Goal: Information Seeking & Learning: Learn about a topic

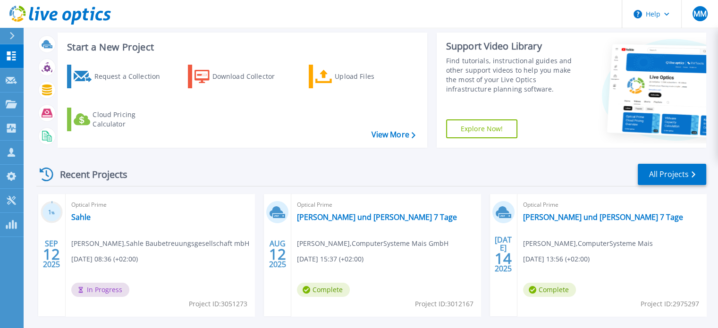
scroll to position [49, 0]
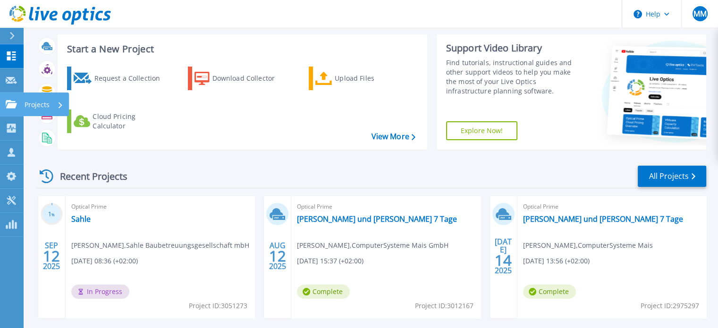
click at [15, 109] on link "Projects Projects" at bounding box center [12, 105] width 24 height 24
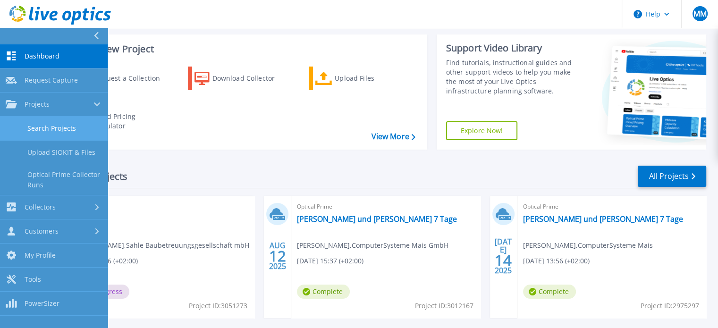
click at [51, 125] on link "Search Projects" at bounding box center [54, 129] width 108 height 24
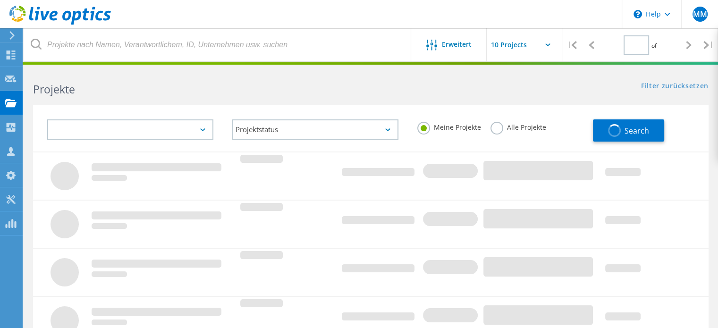
type input "1"
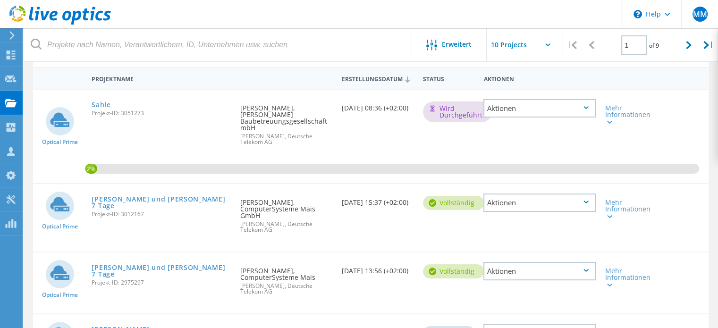
scroll to position [105, 0]
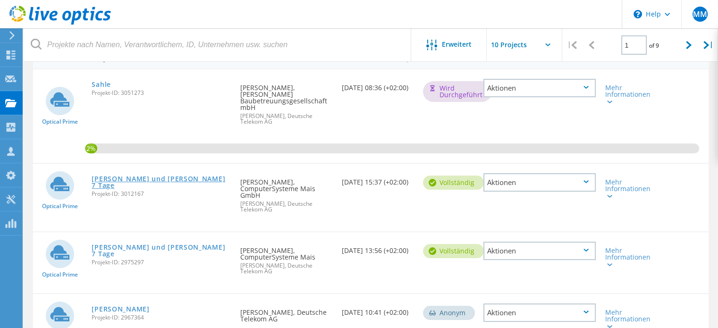
click at [162, 176] on link "[PERSON_NAME] und [PERSON_NAME] 7 Tage" at bounding box center [161, 182] width 139 height 13
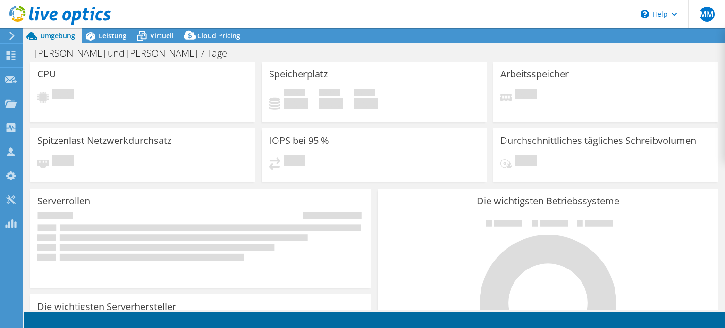
select select "USD"
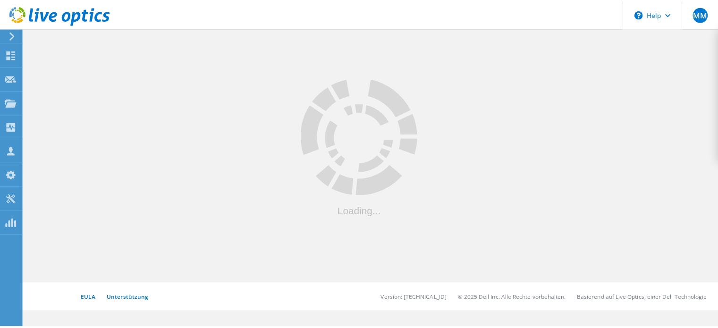
scroll to position [105, 0]
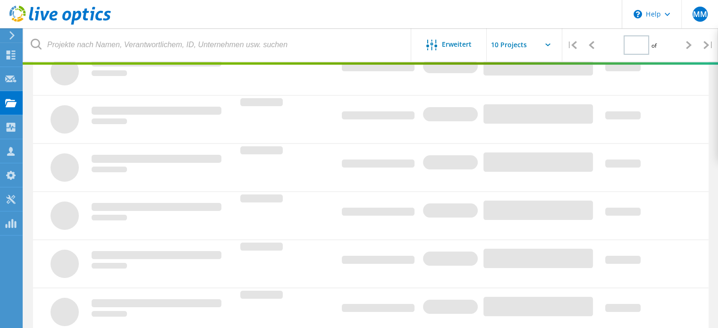
type input "1"
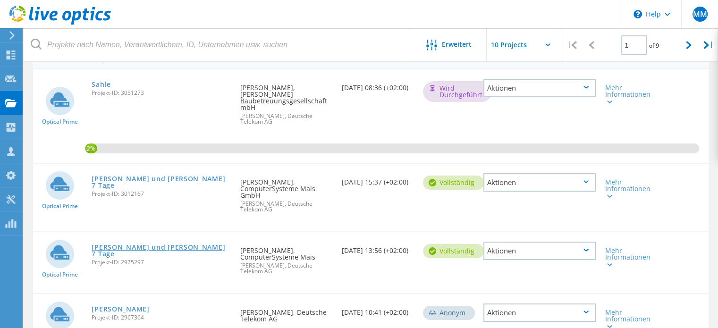
click at [143, 244] on link "[PERSON_NAME] und [PERSON_NAME] 7 Tage" at bounding box center [161, 250] width 139 height 13
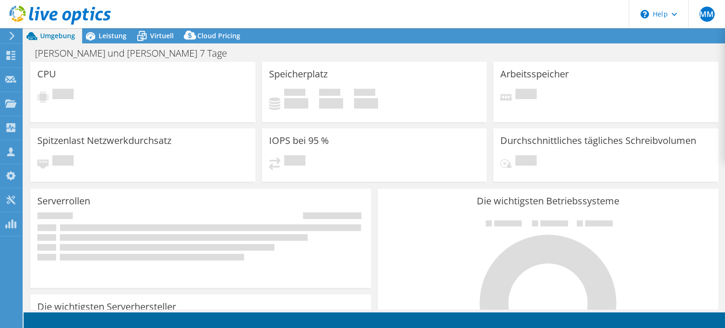
select select "USD"
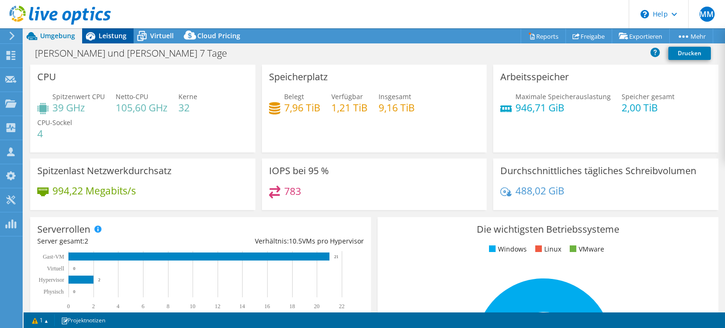
click at [116, 34] on span "Leistung" at bounding box center [113, 35] width 28 height 9
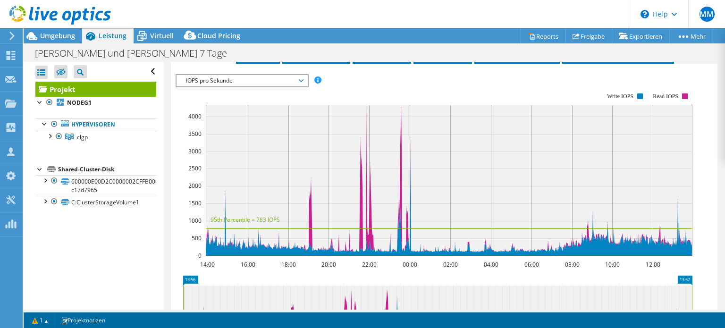
scroll to position [204, 0]
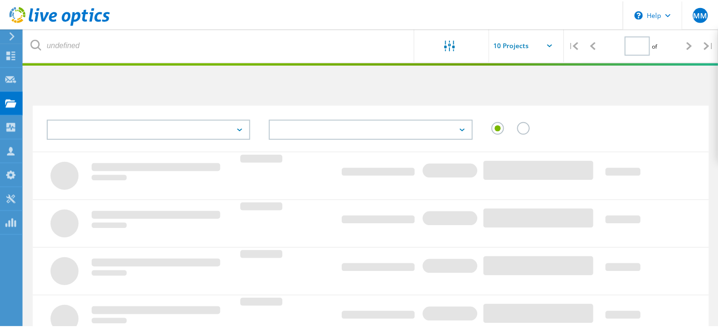
scroll to position [105, 0]
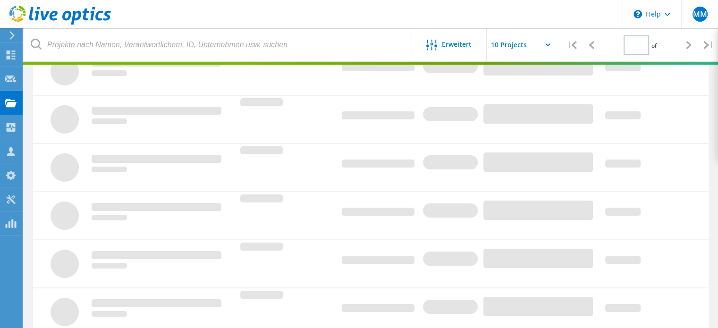
type input "1"
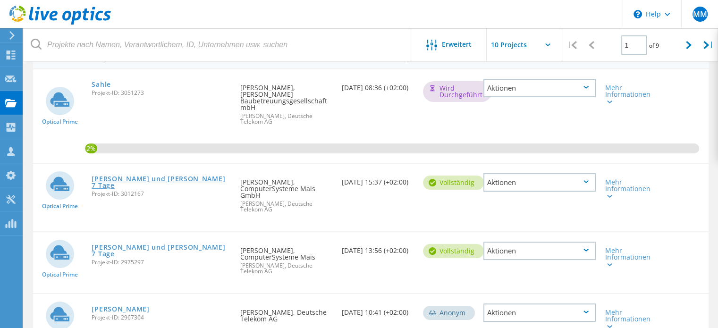
click at [157, 176] on link "[PERSON_NAME] und [PERSON_NAME] 7 Tage" at bounding box center [161, 182] width 139 height 13
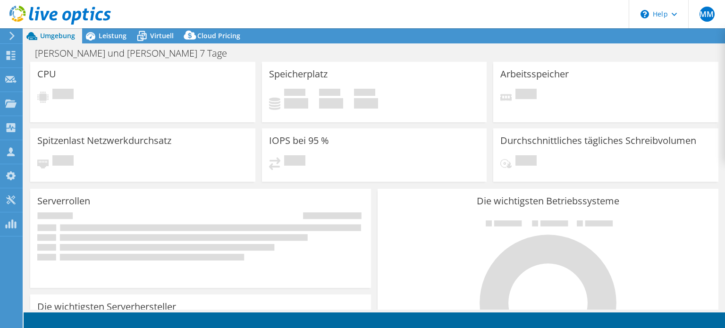
select select "USD"
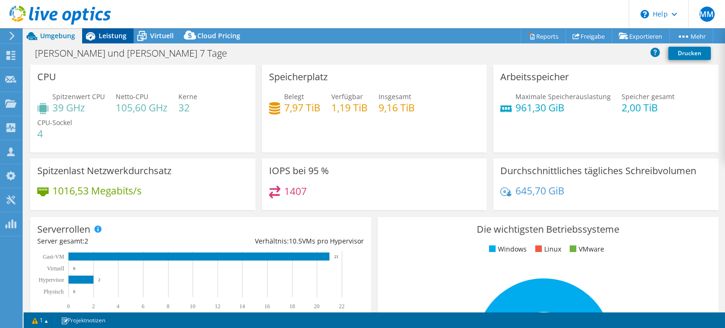
click at [122, 34] on span "Leistung" at bounding box center [113, 35] width 28 height 9
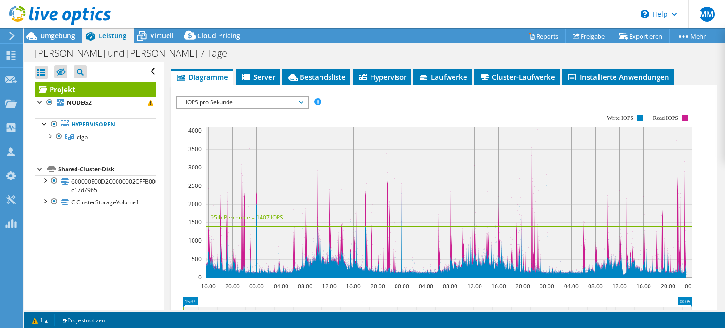
scroll to position [181, 0]
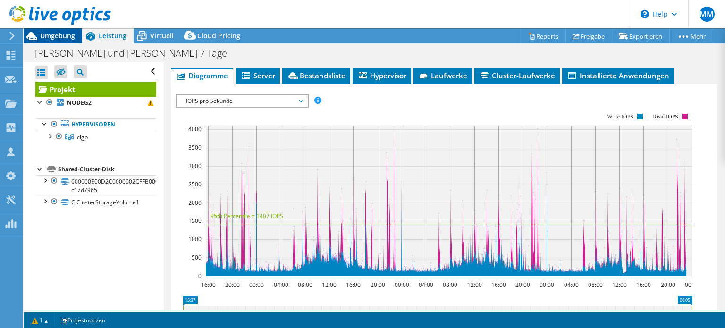
click at [71, 33] on span "Umgebung" at bounding box center [57, 35] width 35 height 9
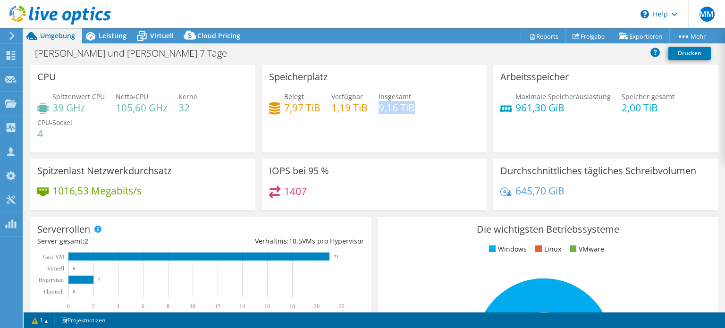
drag, startPoint x: 377, startPoint y: 110, endPoint x: 412, endPoint y: 111, distance: 34.5
click at [412, 111] on h4 "9,16 TiB" at bounding box center [397, 107] width 36 height 10
drag, startPoint x: 315, startPoint y: 107, endPoint x: 278, endPoint y: 103, distance: 37.9
click at [278, 103] on div "Belegt 7,97 TiB" at bounding box center [294, 102] width 51 height 21
drag, startPoint x: 366, startPoint y: 108, endPoint x: 329, endPoint y: 110, distance: 37.3
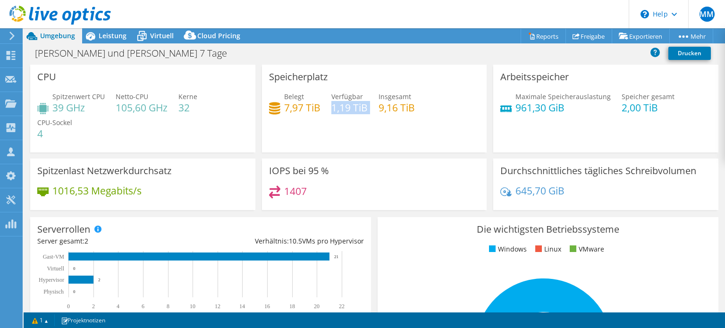
click at [329, 110] on div "Belegt 7,97 TiB Verfügbar 1,19 TiB Insgesamt 9,16 TiB" at bounding box center [374, 107] width 211 height 31
click at [105, 41] on div "Leistung" at bounding box center [107, 35] width 51 height 15
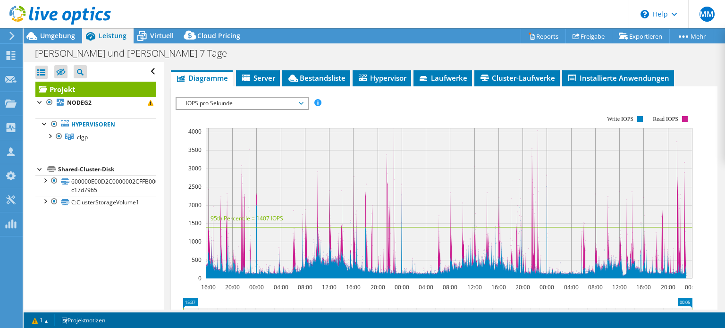
scroll to position [177, 0]
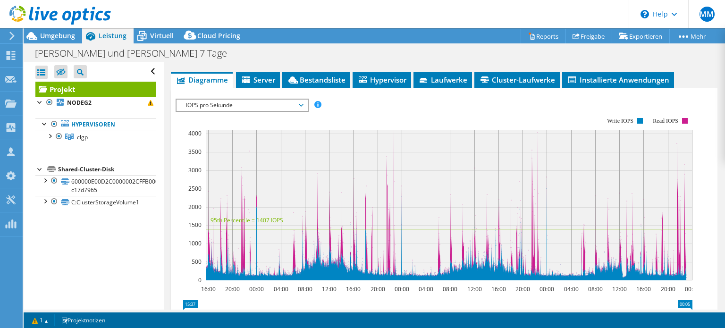
click at [298, 103] on span "IOPS pro Sekunde" at bounding box center [241, 105] width 121 height 11
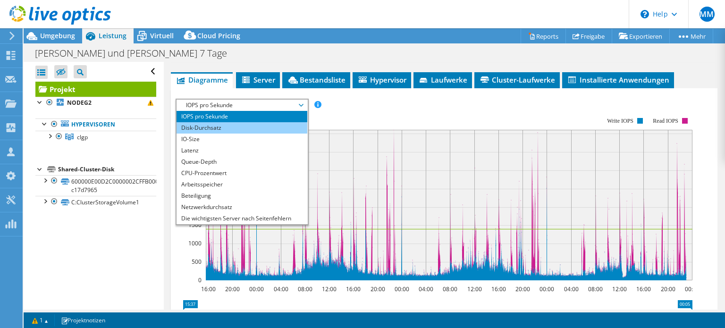
click at [273, 127] on li "Disk-Durchsatz" at bounding box center [242, 127] width 131 height 11
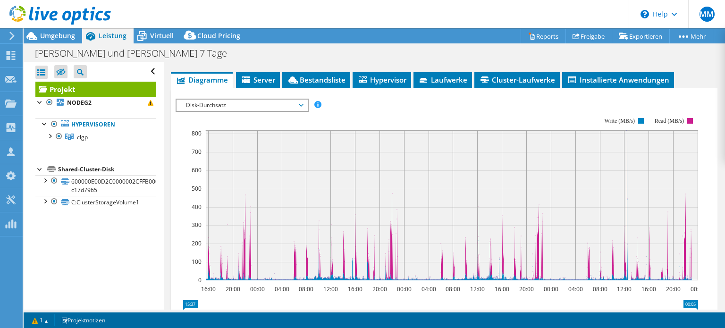
click at [242, 102] on span "Disk-Durchsatz" at bounding box center [241, 105] width 121 height 11
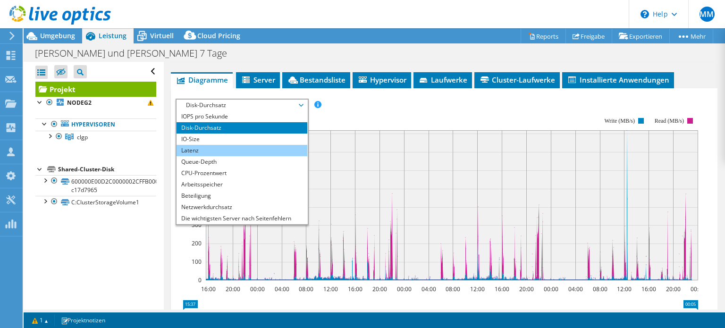
click at [209, 148] on li "Latenz" at bounding box center [242, 150] width 131 height 11
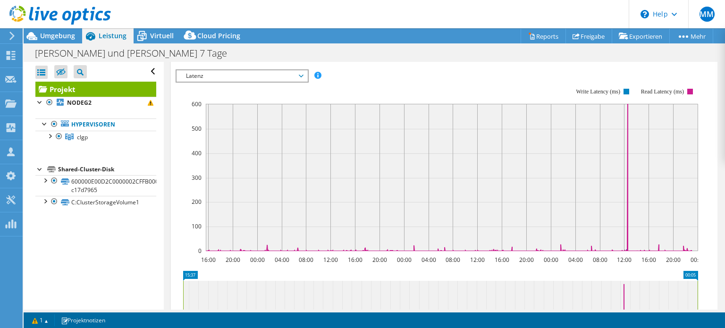
scroll to position [206, 0]
click at [66, 34] on span "Umgebung" at bounding box center [57, 35] width 35 height 9
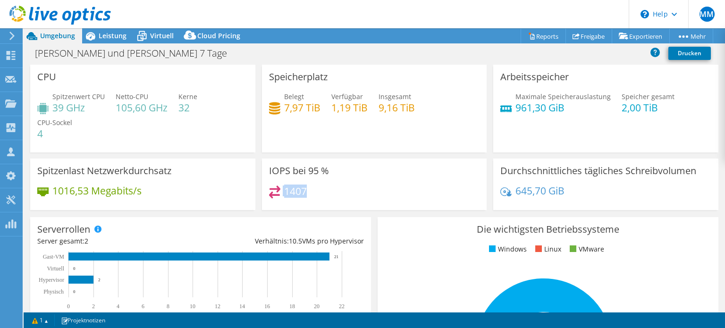
drag, startPoint x: 304, startPoint y: 191, endPoint x: 281, endPoint y: 190, distance: 23.6
click at [281, 190] on div "1407" at bounding box center [374, 196] width 211 height 20
drag, startPoint x: 411, startPoint y: 104, endPoint x: 378, endPoint y: 109, distance: 32.9
click at [379, 109] on h4 "9,16 TiB" at bounding box center [397, 107] width 36 height 10
drag, startPoint x: 559, startPoint y: 111, endPoint x: 514, endPoint y: 107, distance: 45.5
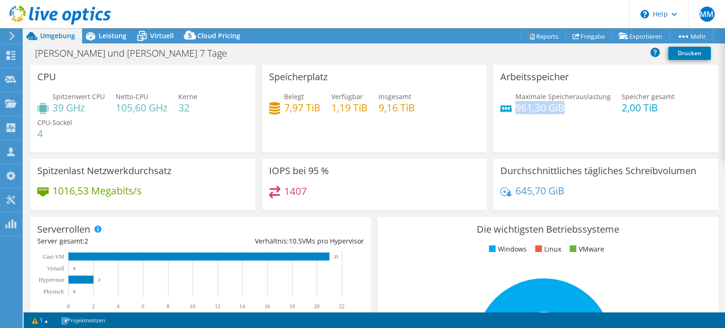
click at [516, 107] on h4 "961,30 GiB" at bounding box center [563, 107] width 95 height 10
click at [561, 111] on h4 "961,30 GiB" at bounding box center [563, 107] width 95 height 10
drag, startPoint x: 563, startPoint y: 106, endPoint x: 513, endPoint y: 112, distance: 50.4
click at [516, 112] on h4 "961,30 GiB" at bounding box center [563, 107] width 95 height 10
click at [564, 110] on h4 "961,30 GiB" at bounding box center [563, 107] width 95 height 10
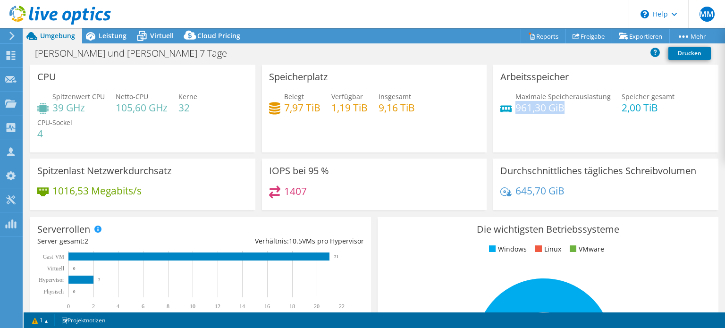
drag, startPoint x: 562, startPoint y: 105, endPoint x: 512, endPoint y: 109, distance: 49.7
click at [516, 109] on h4 "961,30 GiB" at bounding box center [563, 107] width 95 height 10
click at [565, 109] on h4 "961,30 GiB" at bounding box center [563, 107] width 95 height 10
drag, startPoint x: 564, startPoint y: 108, endPoint x: 513, endPoint y: 109, distance: 51.5
click at [516, 109] on h4 "961,30 GiB" at bounding box center [563, 107] width 95 height 10
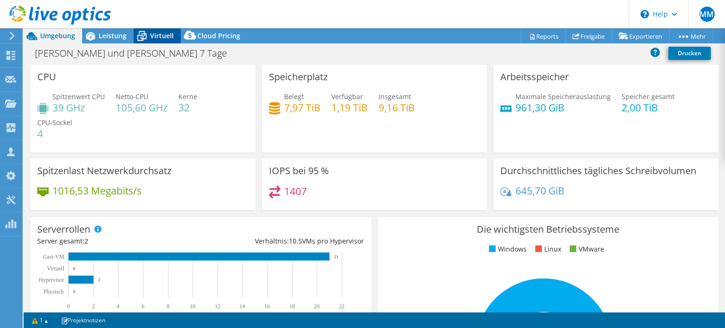
click at [145, 37] on icon at bounding box center [141, 37] width 9 height 8
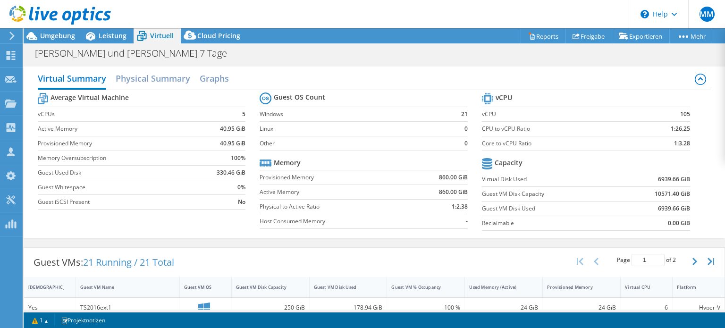
click at [579, 55] on div "Girmscheid und Dauer 7 Tage Drucken" at bounding box center [375, 52] width 702 height 17
click at [62, 39] on span "Umgebung" at bounding box center [57, 35] width 35 height 9
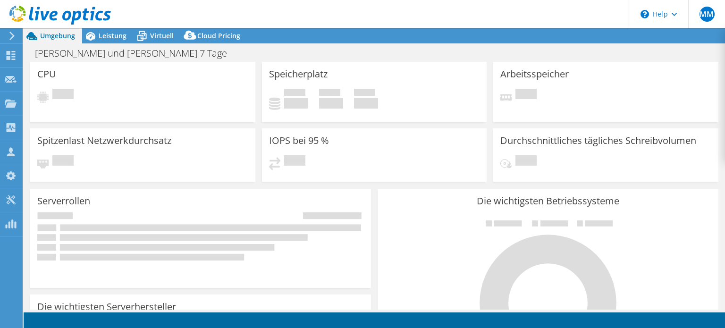
select select "USD"
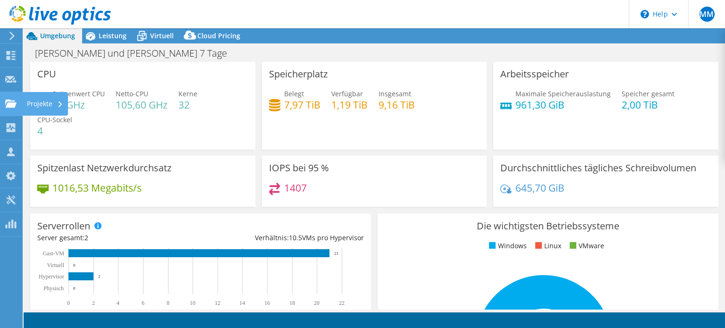
click at [10, 101] on use at bounding box center [10, 103] width 11 height 8
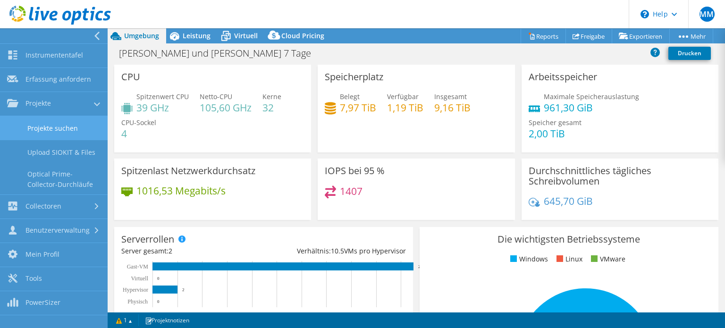
click at [59, 124] on link "Projekte suchen" at bounding box center [54, 128] width 108 height 24
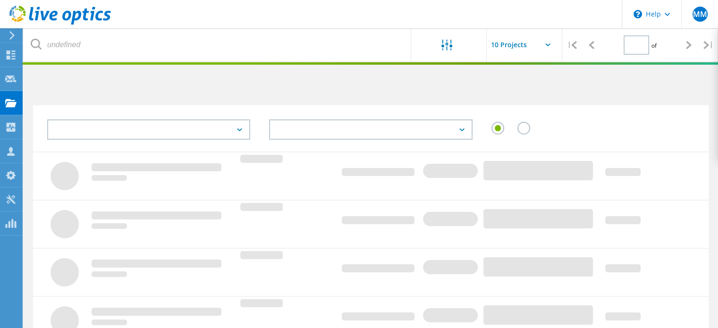
type input "1"
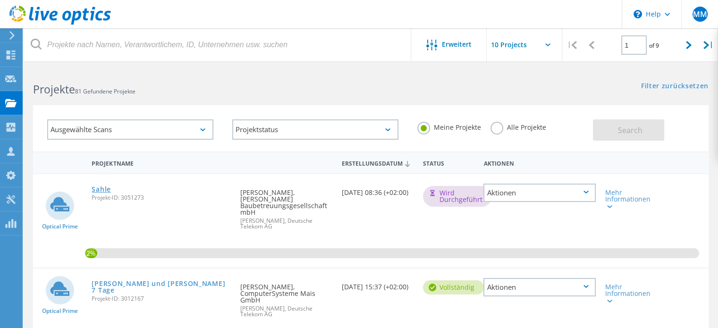
click at [99, 189] on link "Sahle" at bounding box center [101, 189] width 19 height 7
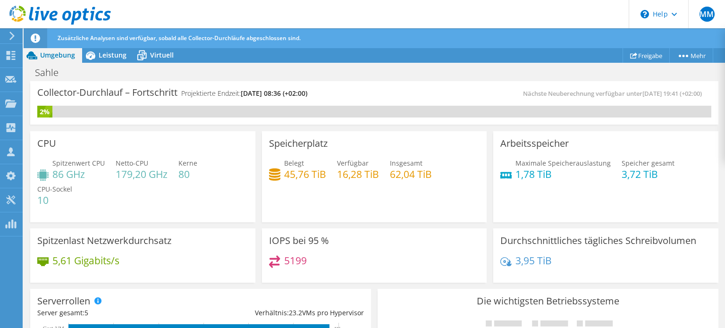
scroll to position [4, 0]
drag, startPoint x: 545, startPoint y: 259, endPoint x: 508, endPoint y: 262, distance: 37.9
click at [508, 262] on div "3,95 TiB" at bounding box center [526, 261] width 51 height 10
click at [484, 260] on div "IOPS bei 95 % 5199" at bounding box center [375, 254] width 232 height 58
click at [109, 56] on span "Leistung" at bounding box center [113, 55] width 28 height 9
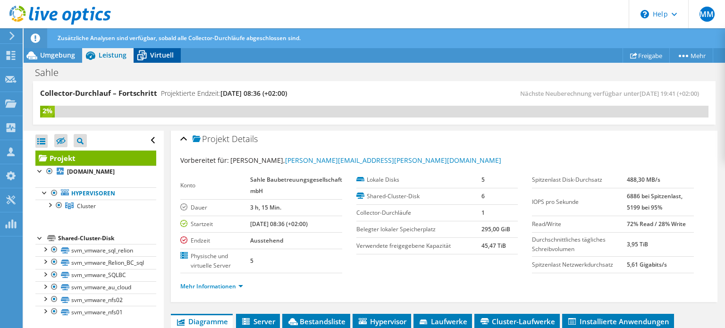
click at [137, 55] on icon at bounding box center [141, 56] width 9 height 8
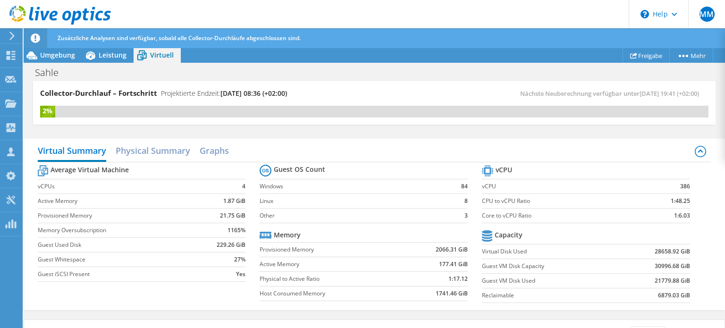
click at [544, 150] on div "Virtual Summary Physical Summary Graphs" at bounding box center [375, 151] width 674 height 21
click at [58, 61] on div "Umgebung" at bounding box center [53, 55] width 59 height 15
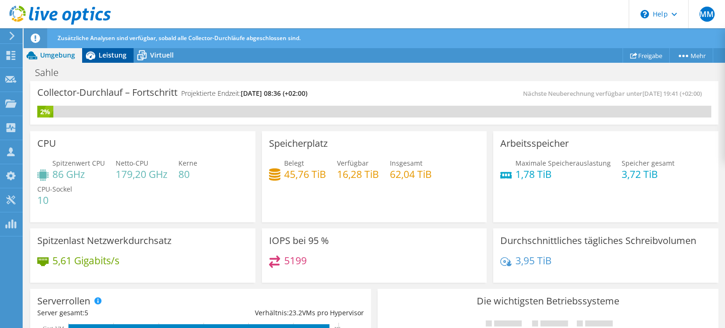
click at [98, 51] on icon at bounding box center [90, 55] width 17 height 17
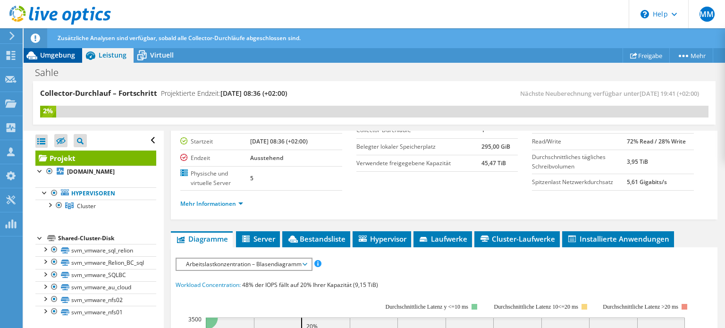
click at [62, 52] on span "Umgebung" at bounding box center [57, 55] width 35 height 9
